Goal: Information Seeking & Learning: Learn about a topic

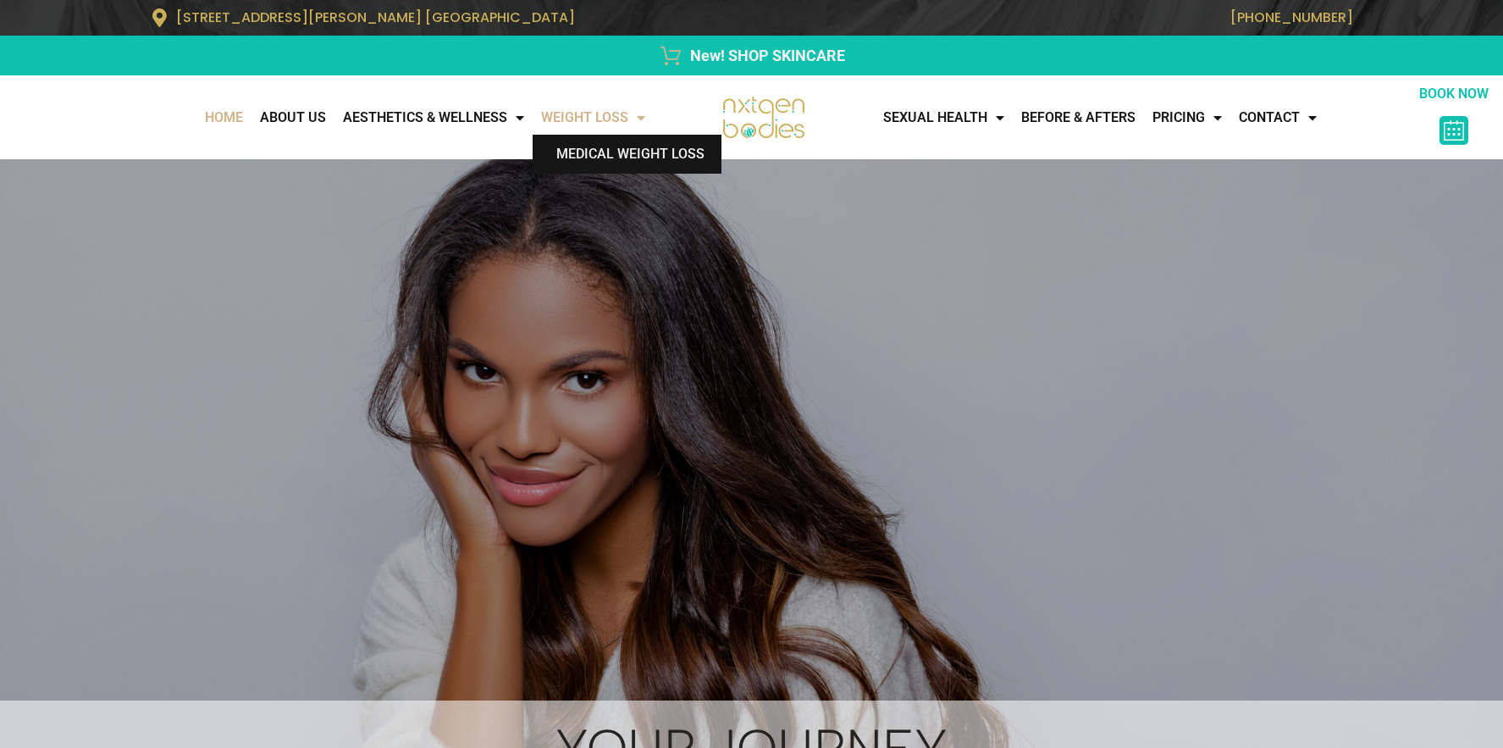
click at [618, 152] on link "Medical Weight Loss" at bounding box center [627, 154] width 189 height 39
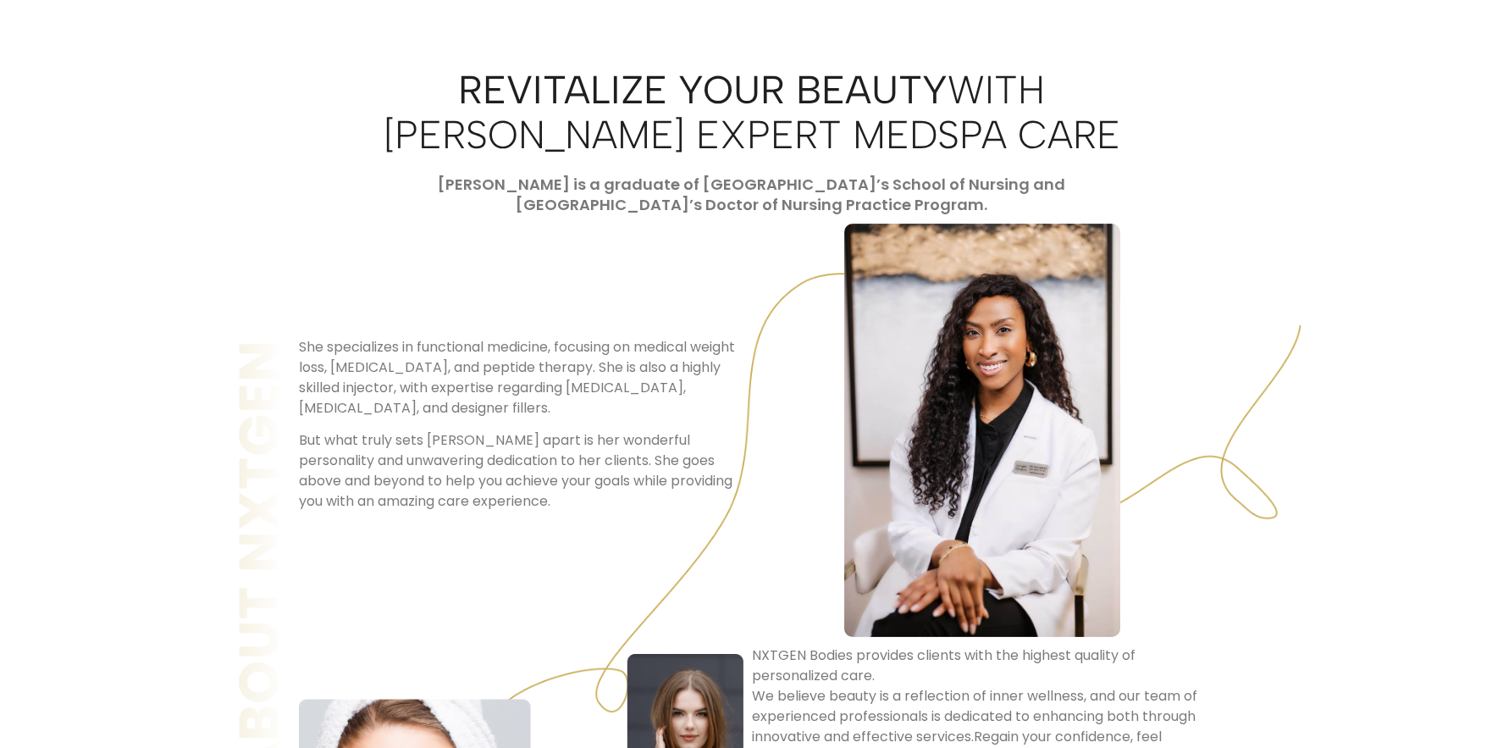
scroll to position [1207, 0]
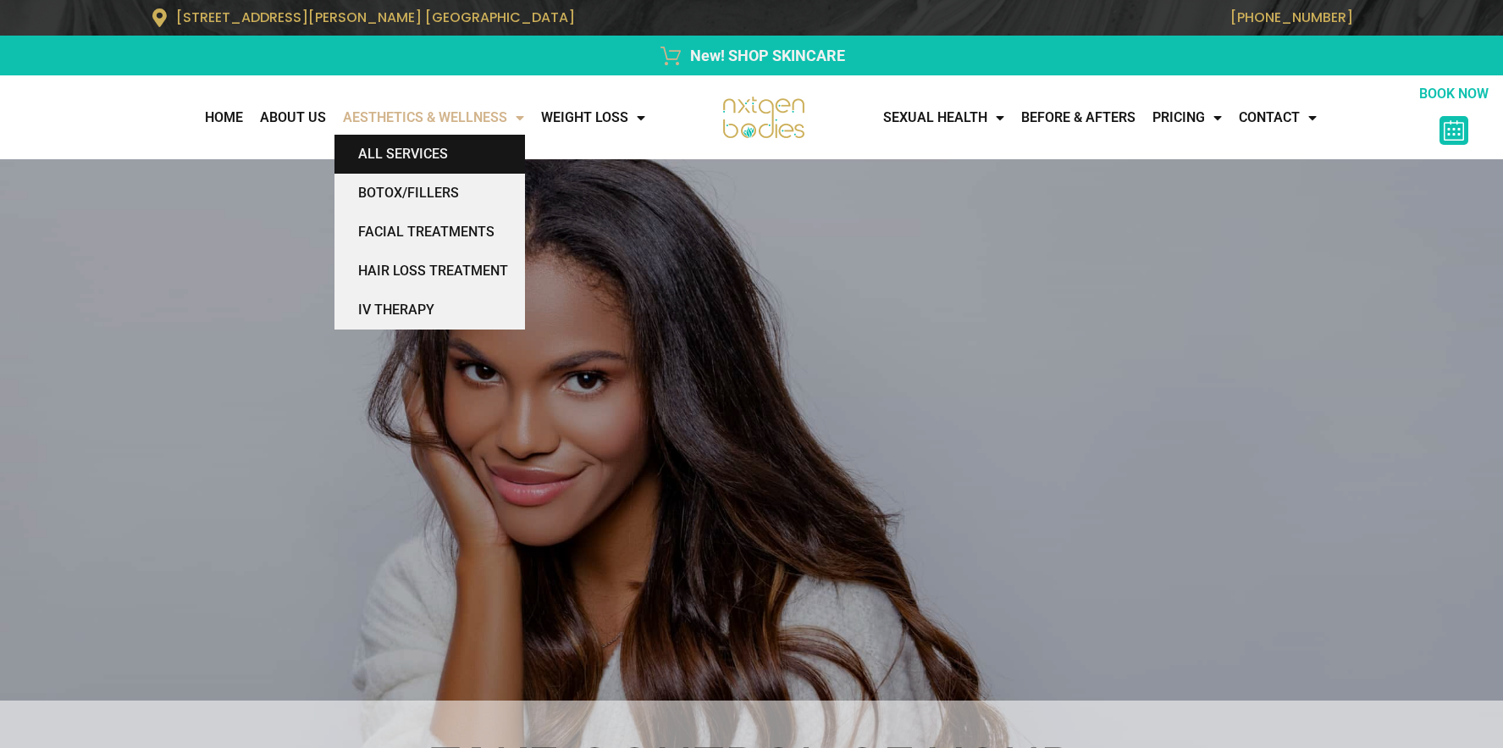
click at [391, 154] on link "All Services" at bounding box center [430, 154] width 191 height 39
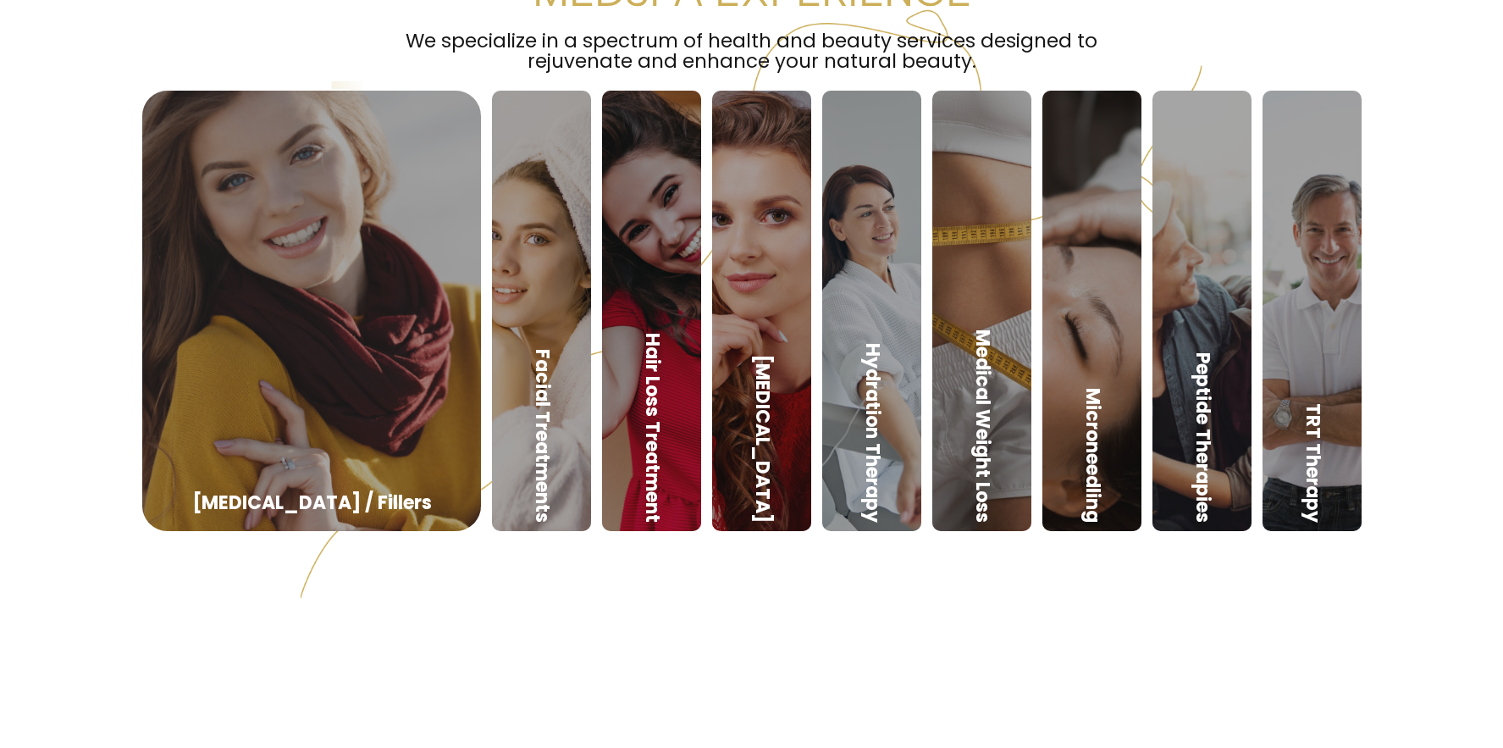
scroll to position [1058, 0]
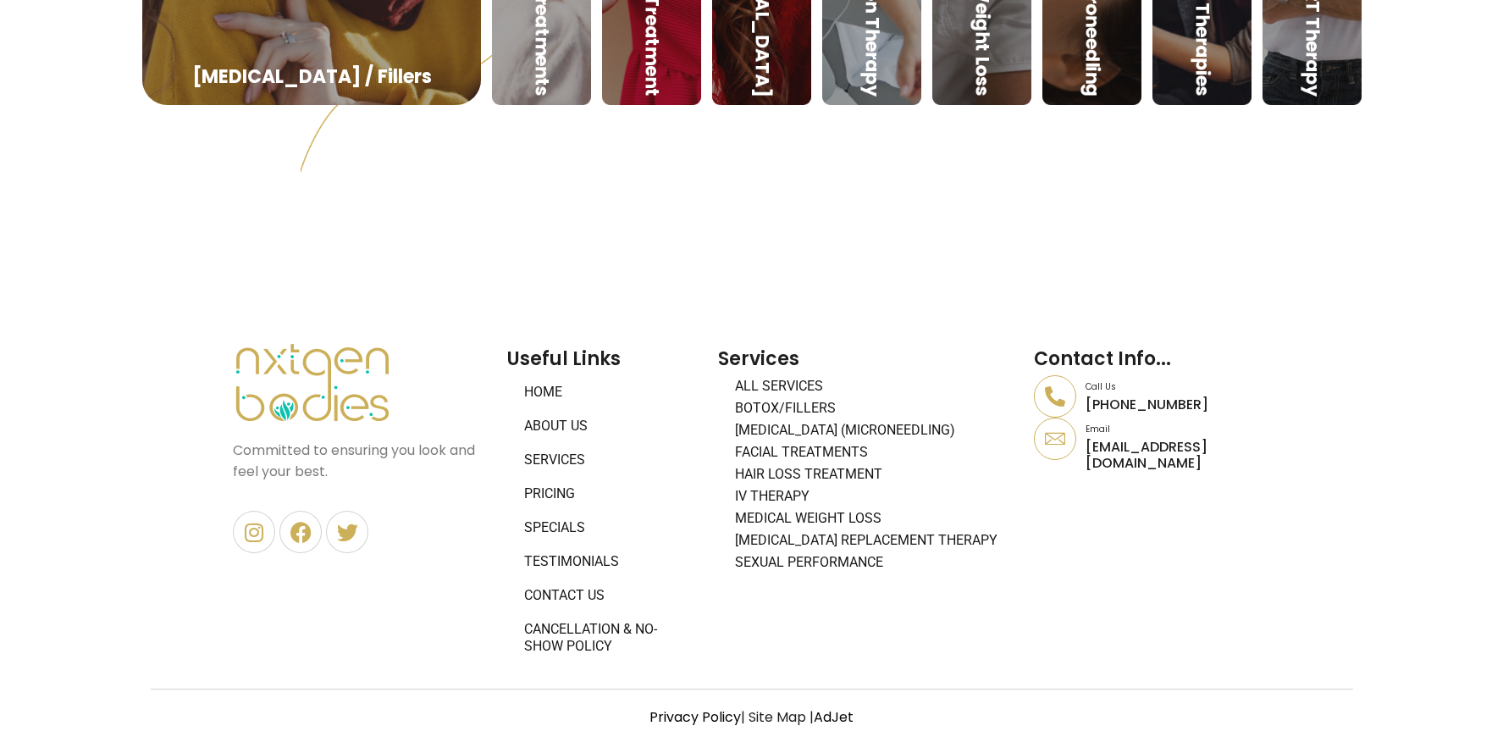
click at [536, 418] on link "About Us" at bounding box center [604, 426] width 194 height 34
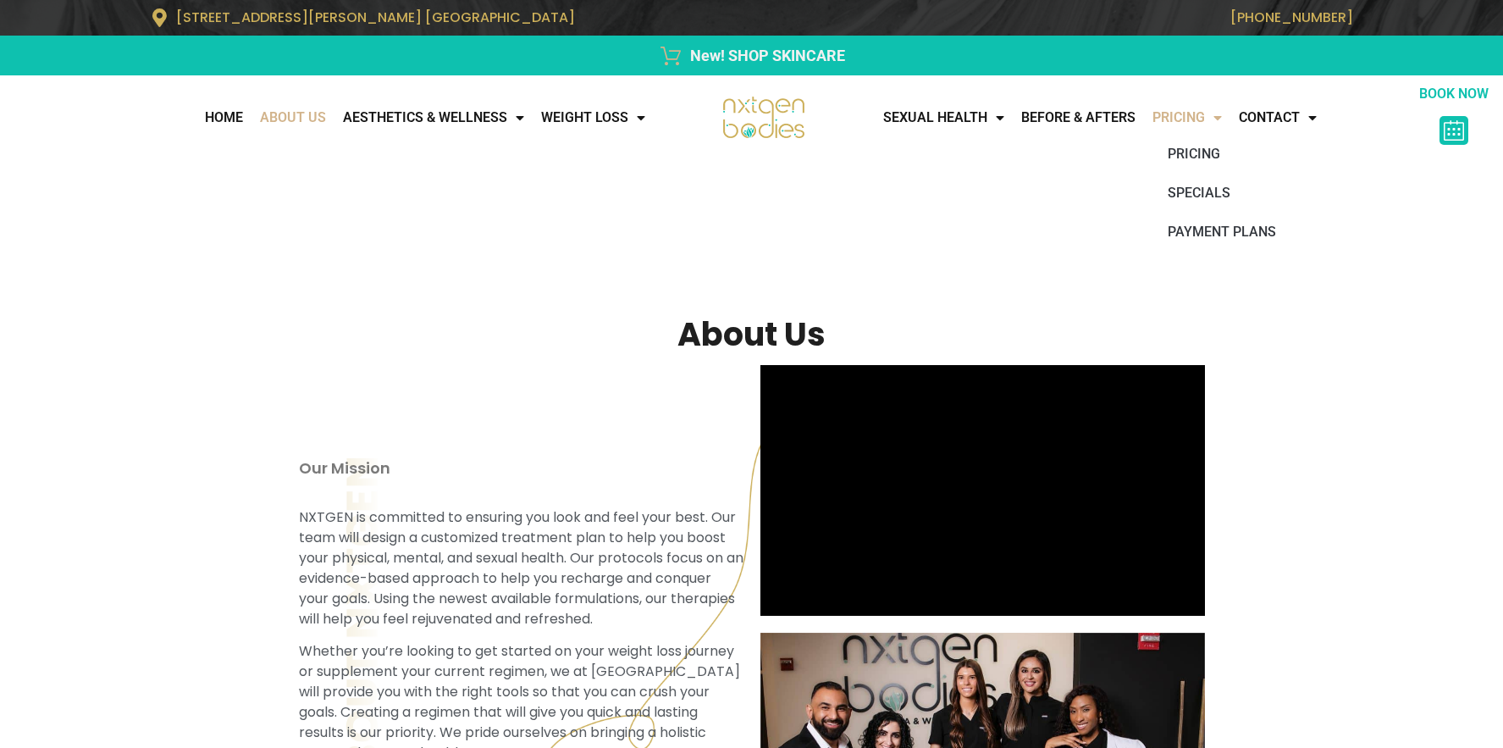
click at [1198, 112] on link "Pricing" at bounding box center [1187, 118] width 86 height 34
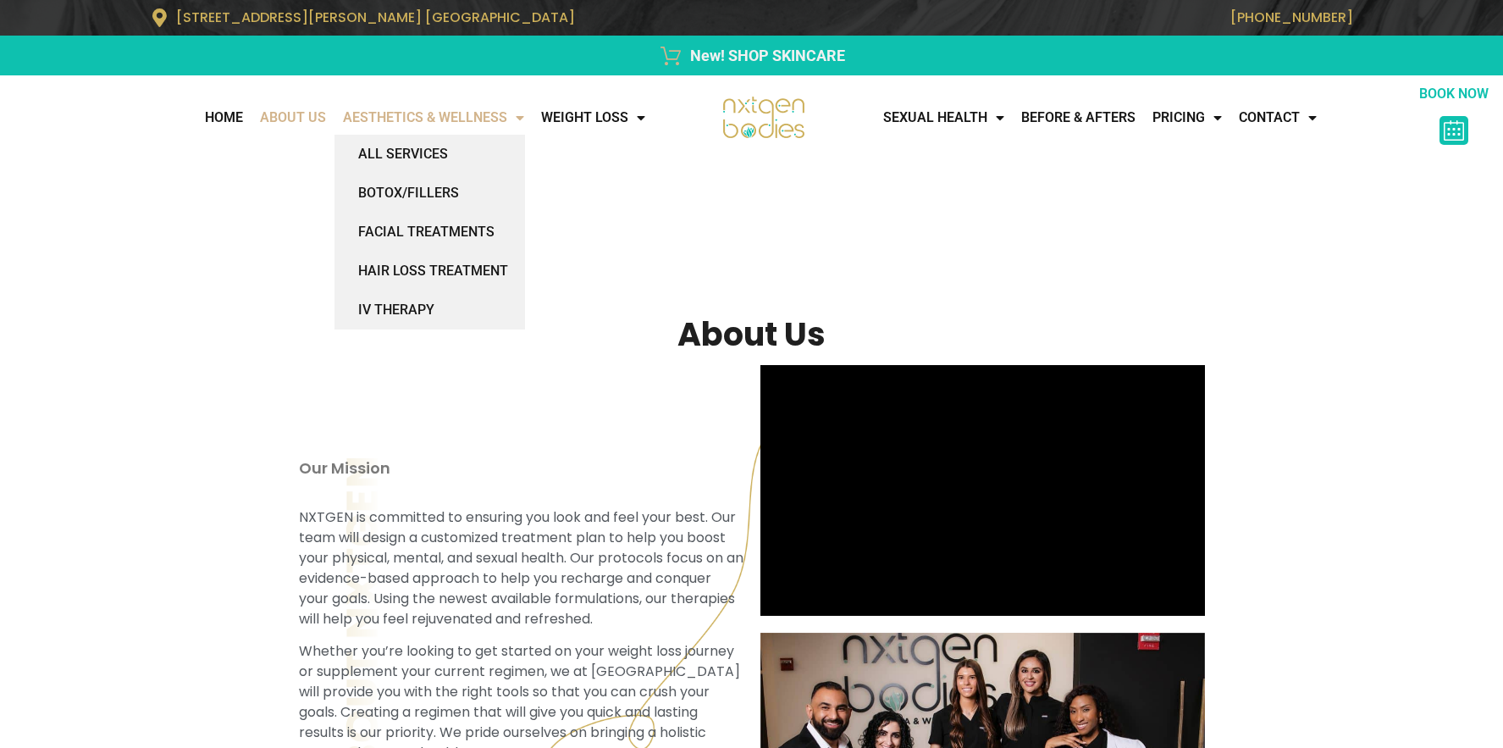
click at [406, 113] on link "AESTHETICS & WELLNESS" at bounding box center [434, 118] width 198 height 34
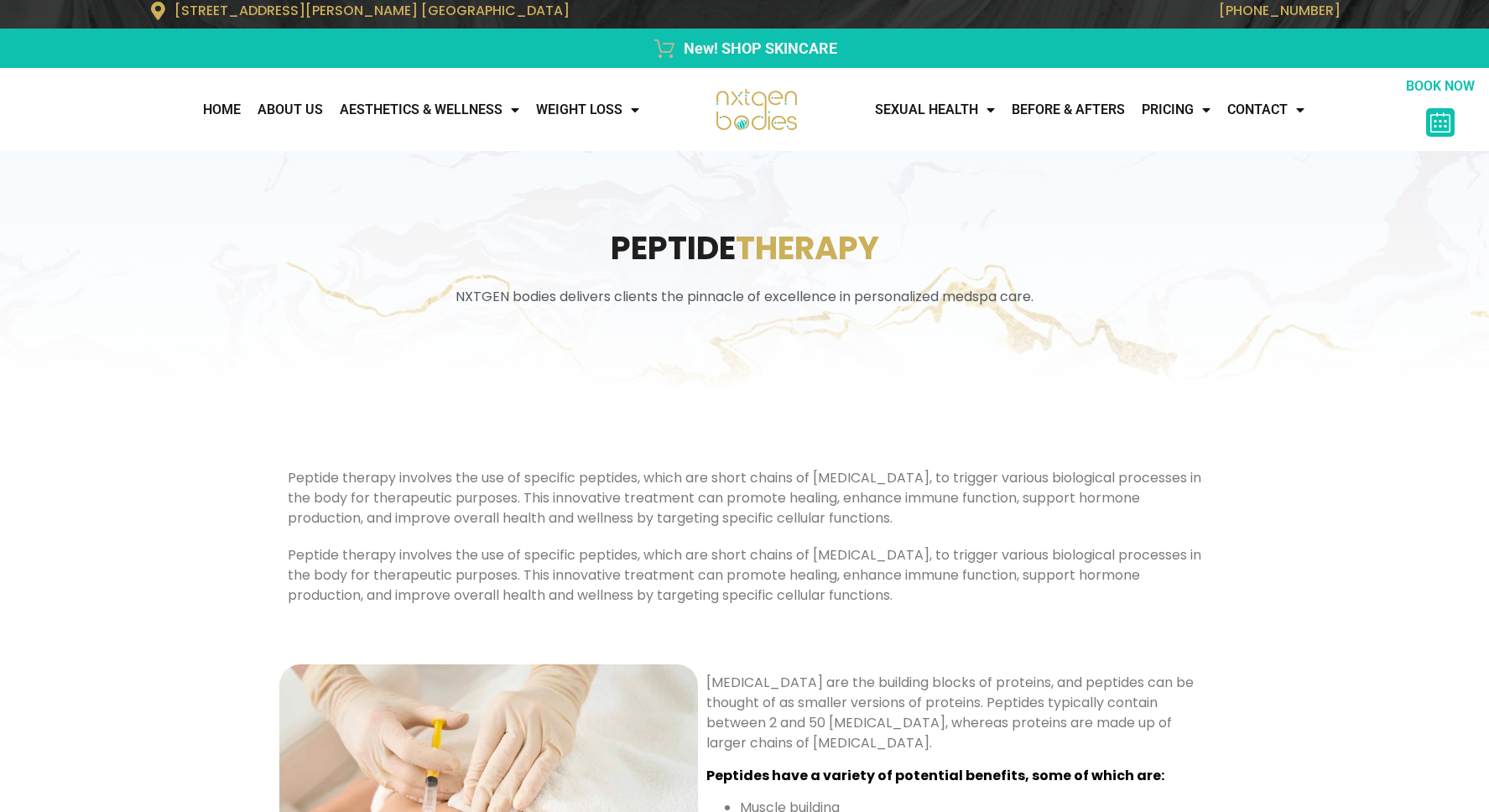
scroll to position [2, 0]
